Goal: Task Accomplishment & Management: Manage account settings

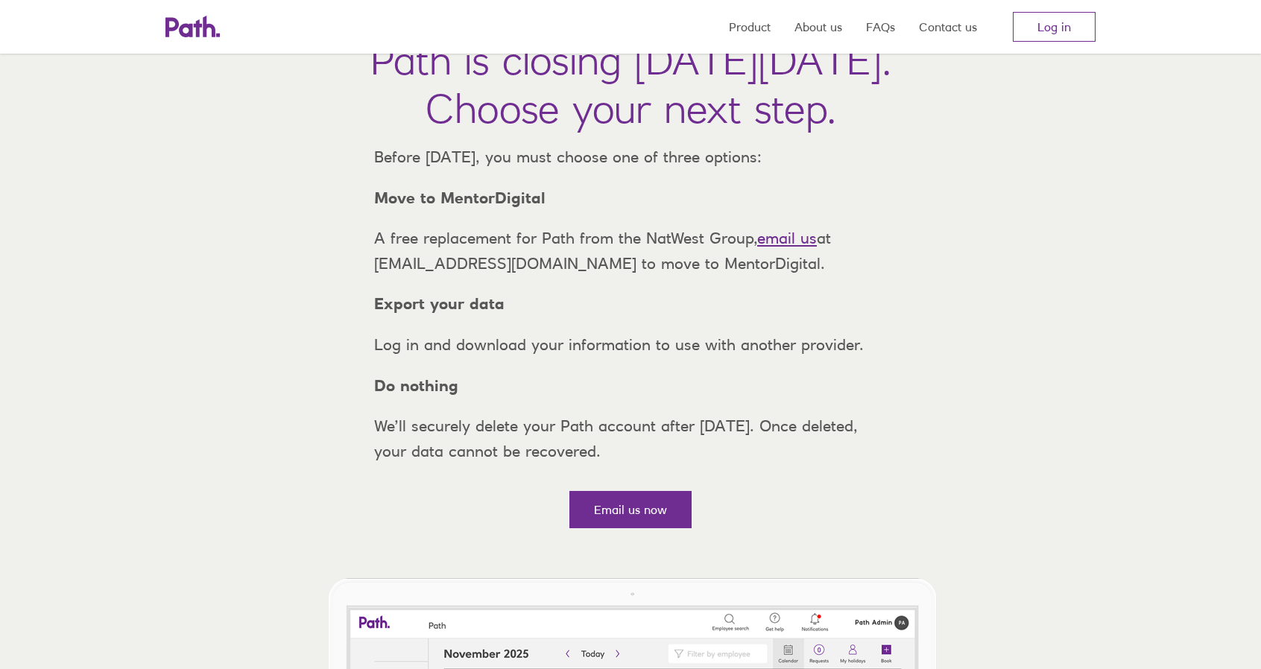
scroll to position [75, 0]
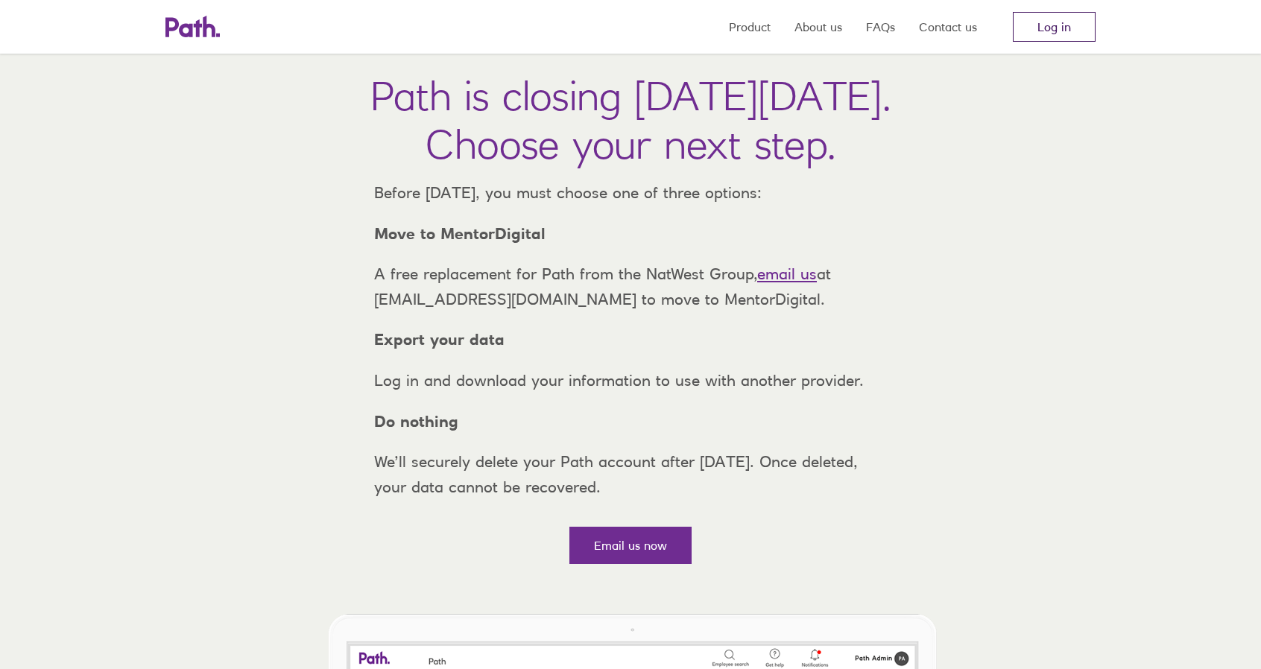
click at [1037, 24] on link "Log in" at bounding box center [1054, 27] width 83 height 30
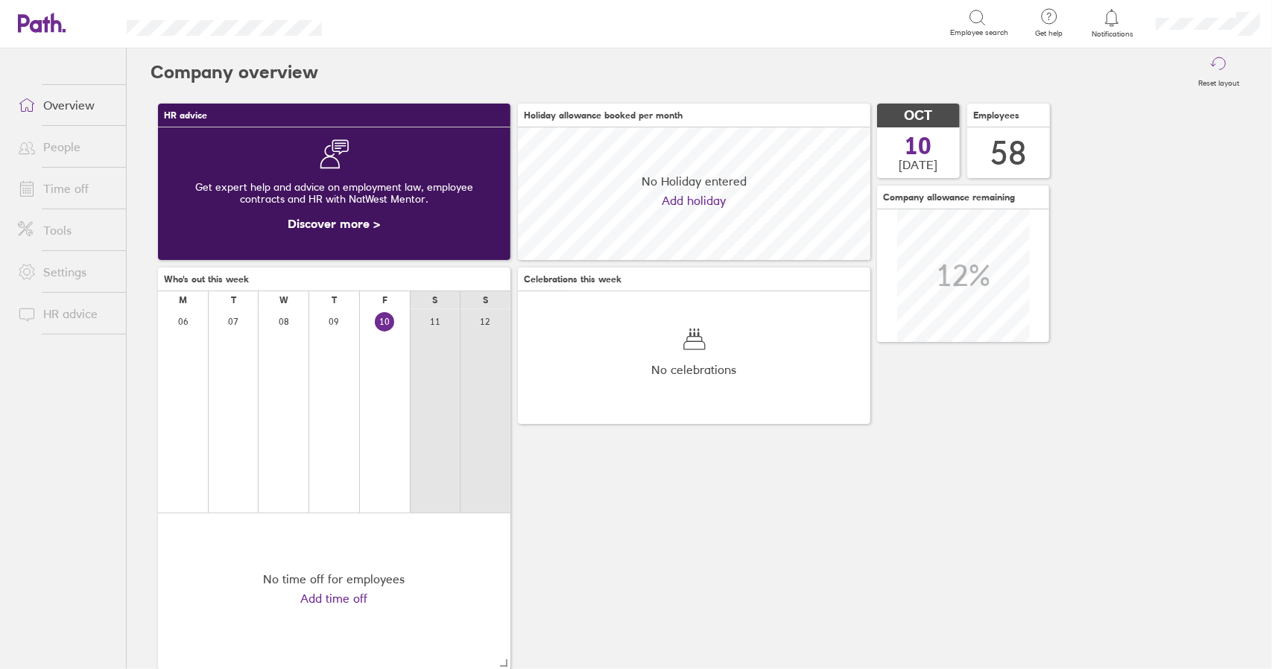
scroll to position [133, 352]
click at [69, 192] on link "Time off" at bounding box center [66, 189] width 120 height 30
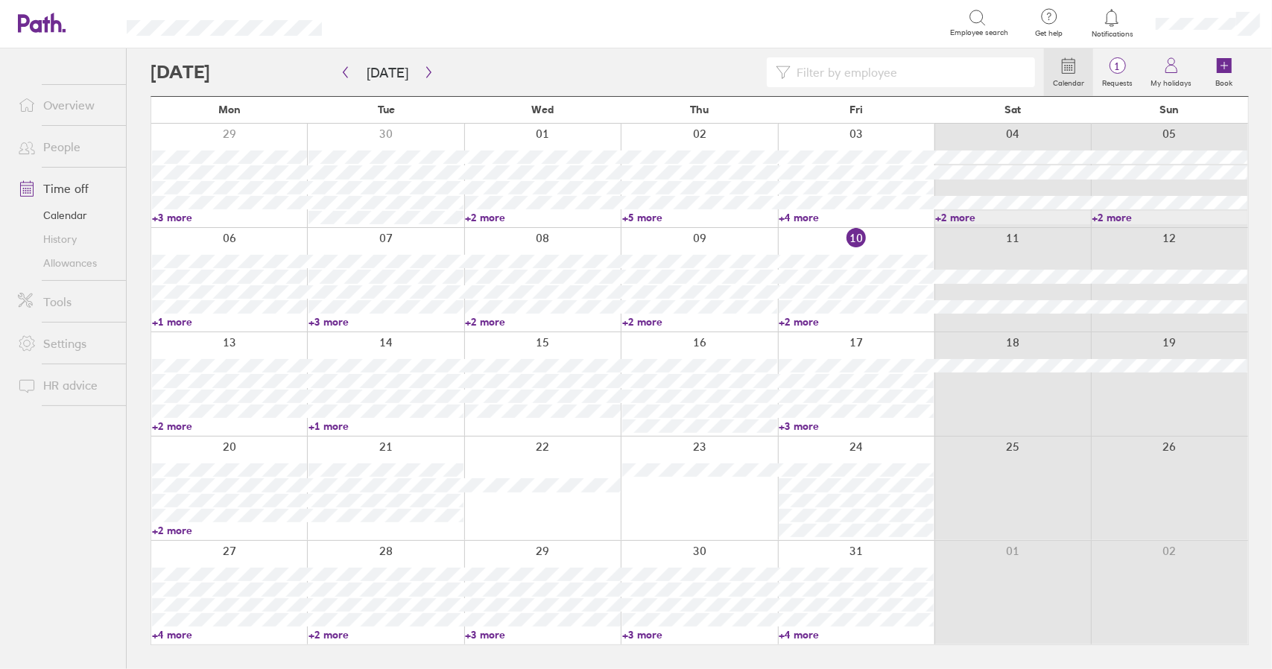
click at [130, 292] on div "Calendar 1 Requests My holidays Book Today October 2025 Mon Tue Wed Thu Fri Sat…" at bounding box center [699, 358] width 1145 height 621
click at [134, 282] on div "Calendar 1 Requests My holidays Book Today October 2025 Mon Tue Wed Thu Fri Sat…" at bounding box center [699, 358] width 1145 height 621
click at [133, 282] on div "Calendar 1 Requests My holidays Book Today October 2025 Mon Tue Wed Thu Fri Sat…" at bounding box center [699, 358] width 1145 height 621
click at [166, 426] on link "+2 more" at bounding box center [229, 426] width 155 height 13
click at [170, 427] on link "+2 more" at bounding box center [229, 426] width 155 height 13
